Goal: Information Seeking & Learning: Learn about a topic

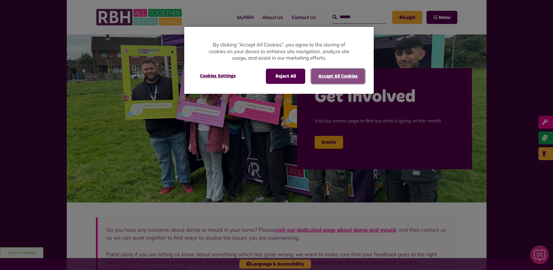
click at [327, 74] on button "Accept All Cookies" at bounding box center [338, 76] width 54 height 15
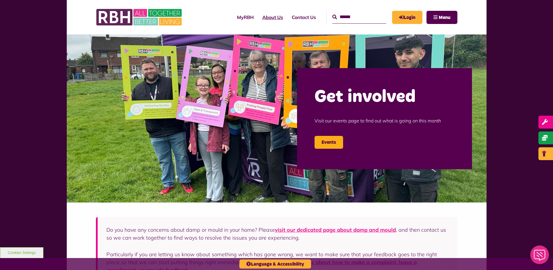
click at [258, 18] on link "About Us" at bounding box center [272, 17] width 29 height 16
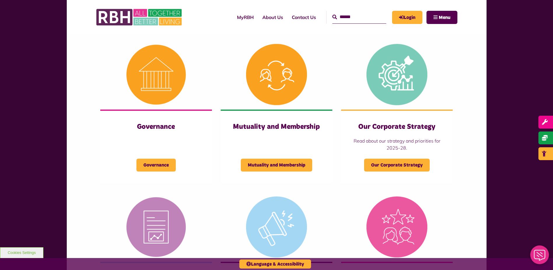
scroll to position [233, 0]
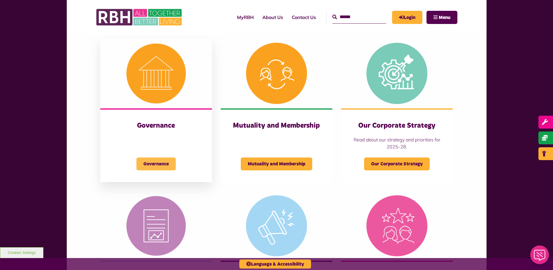
click at [169, 162] on span "Governance" at bounding box center [156, 163] width 39 height 13
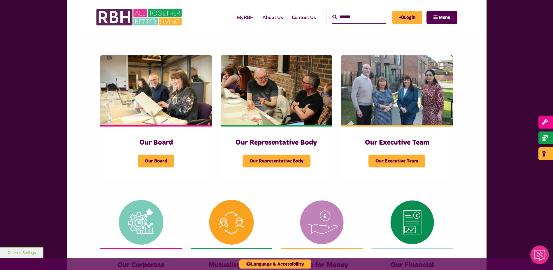
scroll to position [88, 0]
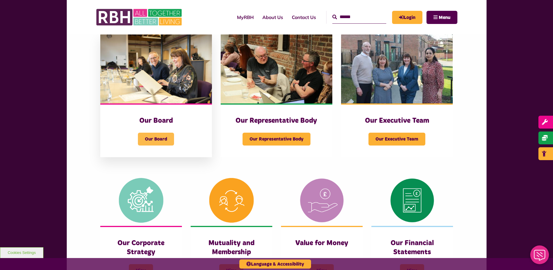
click at [165, 141] on span "Our Board" at bounding box center [156, 138] width 36 height 13
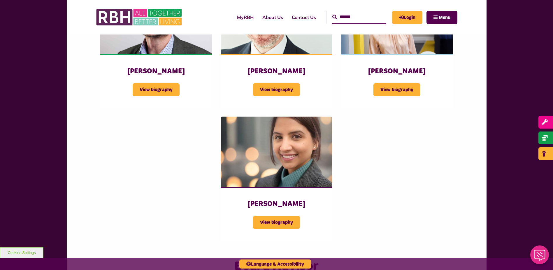
scroll to position [467, 0]
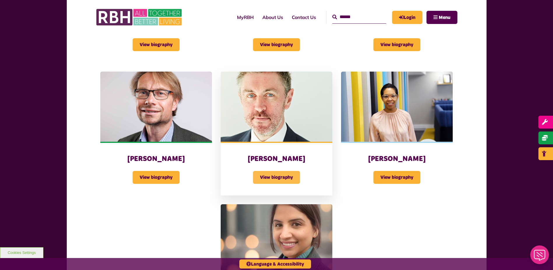
click at [279, 178] on span "View biography" at bounding box center [276, 177] width 47 height 13
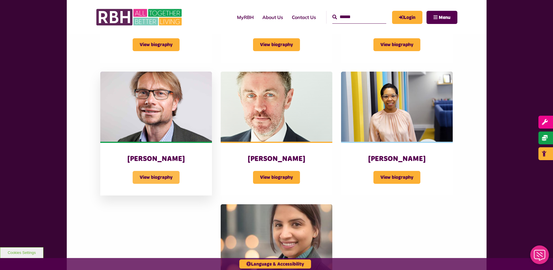
click at [156, 175] on span "View biography" at bounding box center [156, 177] width 47 height 13
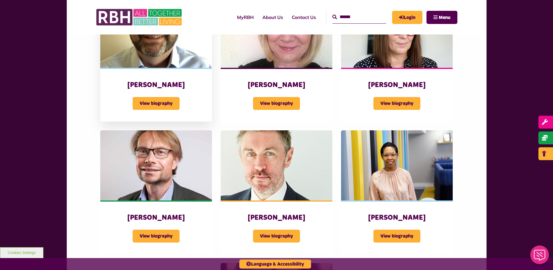
scroll to position [408, 0]
click at [433, 181] on img at bounding box center [397, 165] width 112 height 70
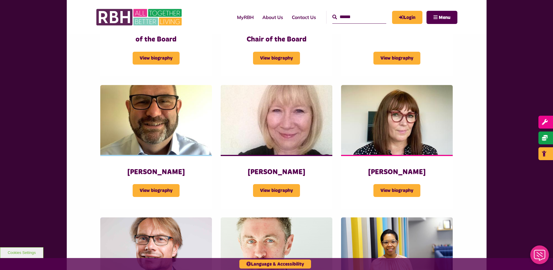
scroll to position [321, 0]
click at [288, 120] on img at bounding box center [277, 120] width 112 height 70
click at [433, 110] on img at bounding box center [397, 120] width 112 height 70
click at [130, 104] on img at bounding box center [156, 120] width 112 height 70
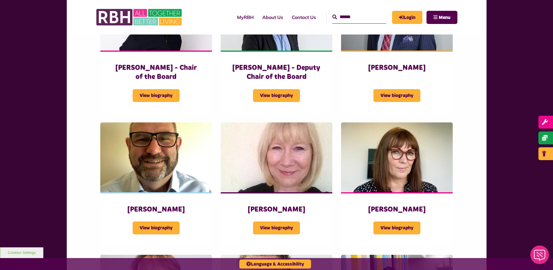
scroll to position [204, 0]
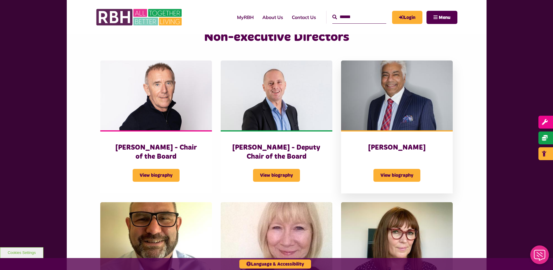
click at [380, 112] on img at bounding box center [397, 95] width 112 height 70
click at [154, 89] on img at bounding box center [156, 95] width 112 height 70
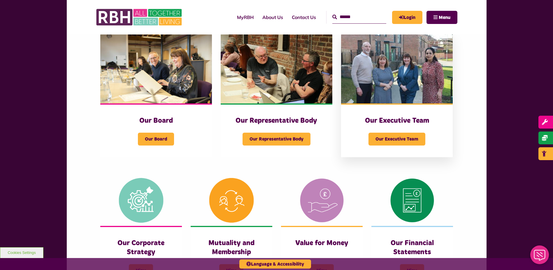
click at [396, 85] on img at bounding box center [397, 68] width 112 height 70
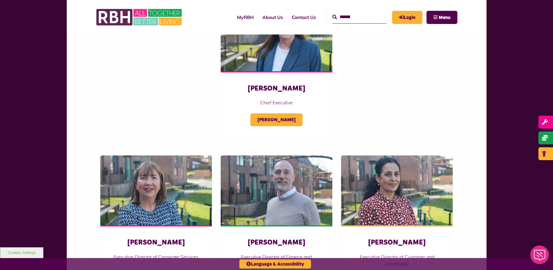
scroll to position [146, 0]
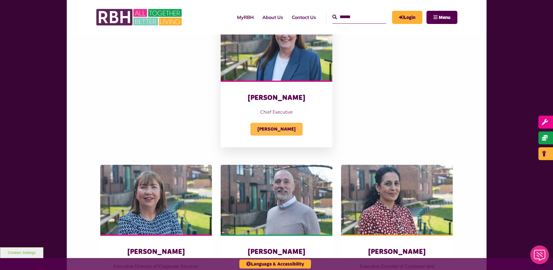
click at [288, 132] on span "Amanda Newton" at bounding box center [277, 129] width 52 height 13
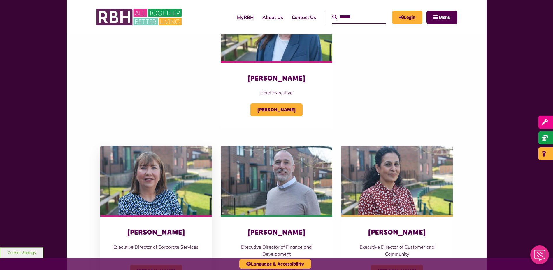
scroll to position [204, 0]
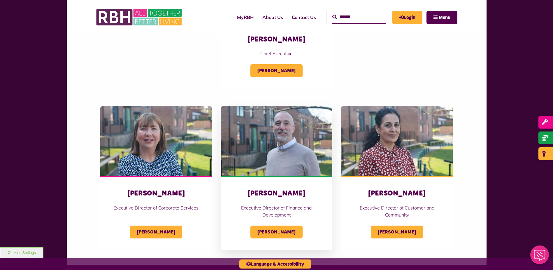
click at [235, 134] on img at bounding box center [277, 141] width 112 height 70
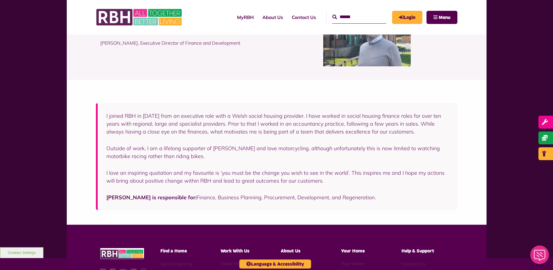
scroll to position [58, 0]
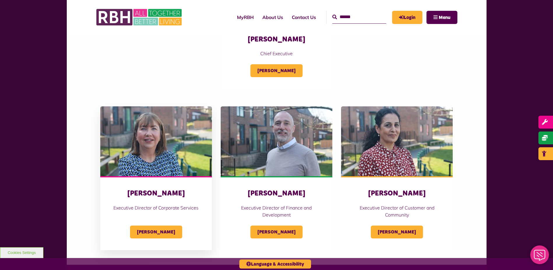
click at [149, 133] on img at bounding box center [156, 141] width 112 height 70
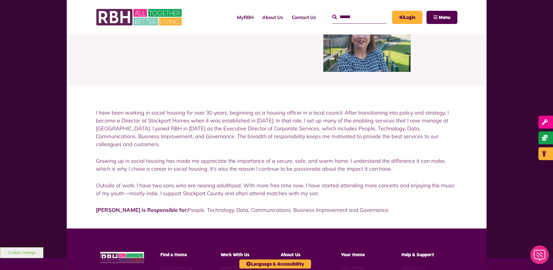
scroll to position [58, 0]
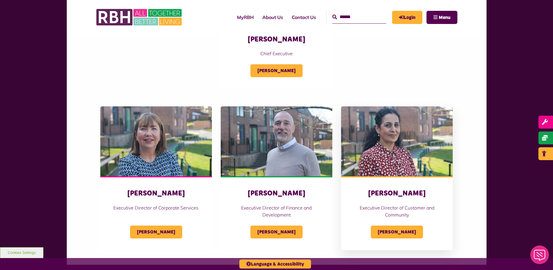
click at [346, 150] on img at bounding box center [397, 141] width 112 height 70
